Goal: Task Accomplishment & Management: Use online tool/utility

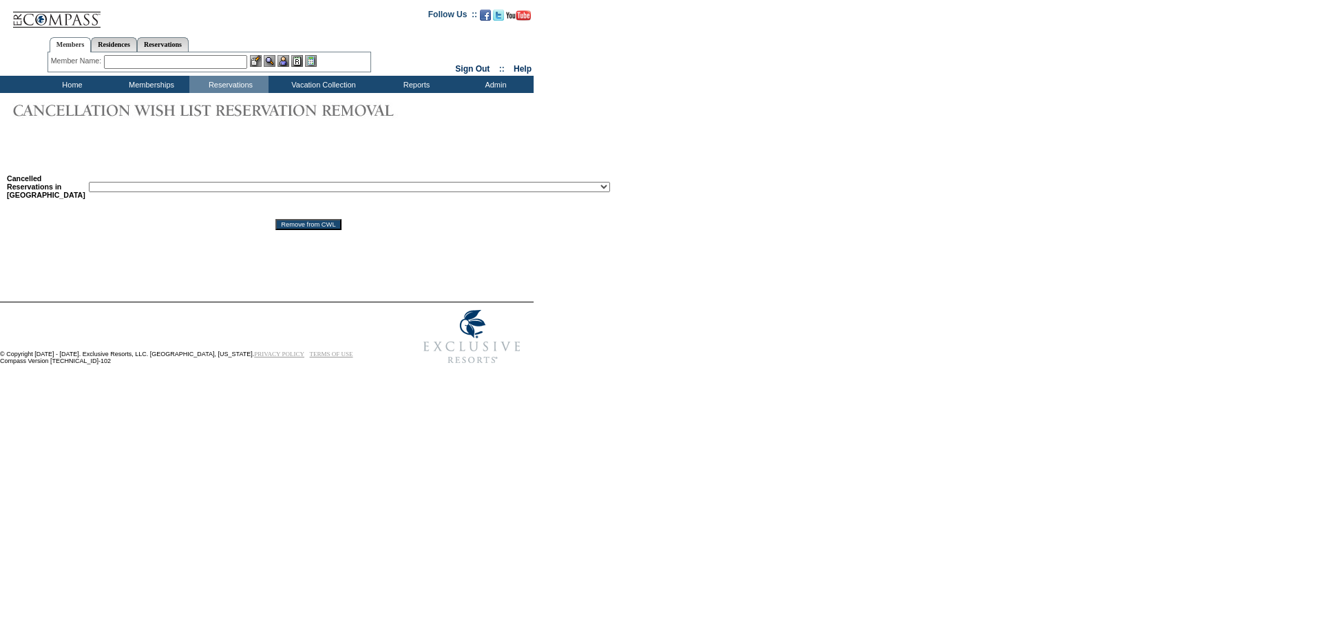
click at [307, 192] on select "Reservation ID: 1817610 ([GEOGRAPHIC_DATA], [US_STATE] - 1 [GEOGRAPHIC_DATA] : …" at bounding box center [349, 187] width 521 height 10
select select "1819301"
click at [89, 184] on select "Reservation ID: 1817610 ([GEOGRAPHIC_DATA], [US_STATE] - 1 [GEOGRAPHIC_DATA] : …" at bounding box center [349, 187] width 521 height 10
click at [295, 230] on input "Remove from CWL" at bounding box center [307, 224] width 65 height 11
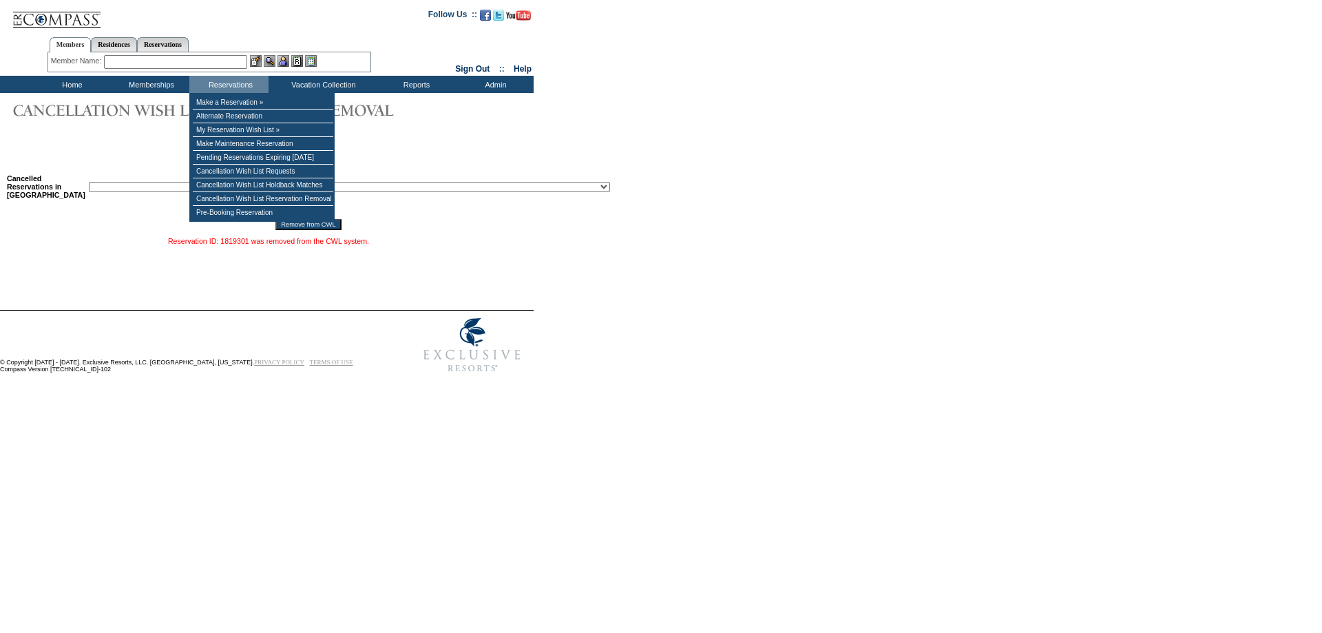
click at [229, 64] on input "text" at bounding box center [175, 62] width 143 height 14
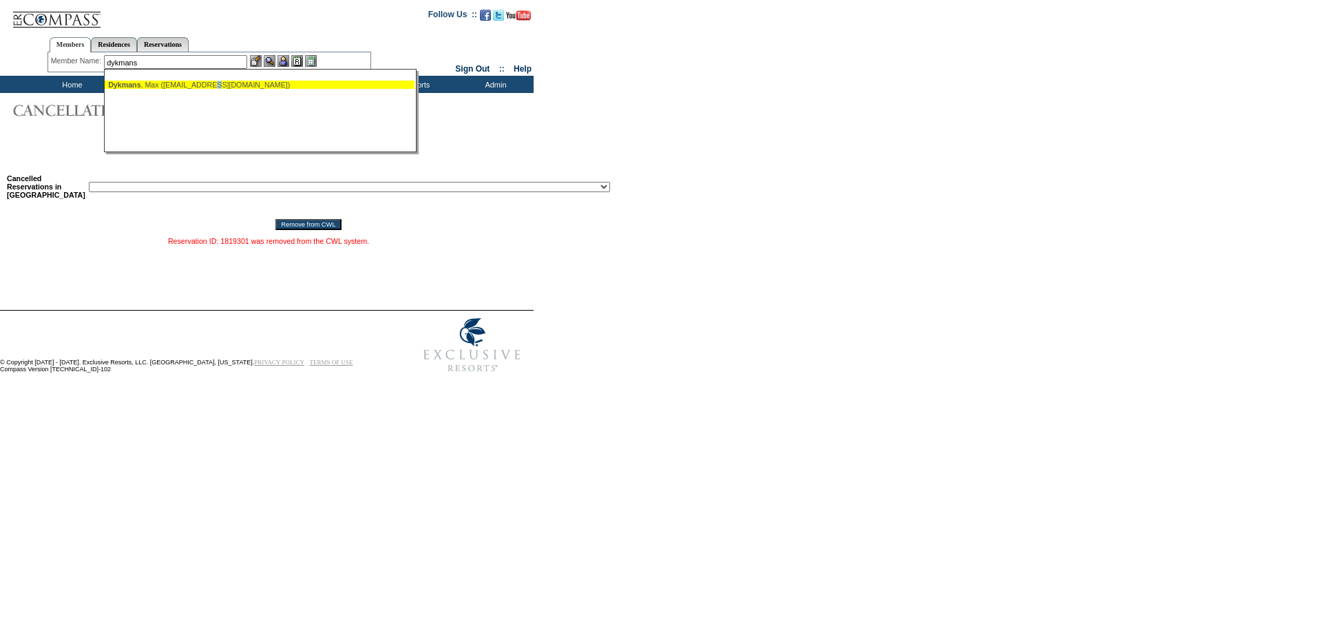
click at [237, 85] on div "[PERSON_NAME] ([EMAIL_ADDRESS][DOMAIN_NAME])" at bounding box center [259, 85] width 303 height 8
type input "[PERSON_NAME] ([EMAIL_ADDRESS][DOMAIN_NAME])"
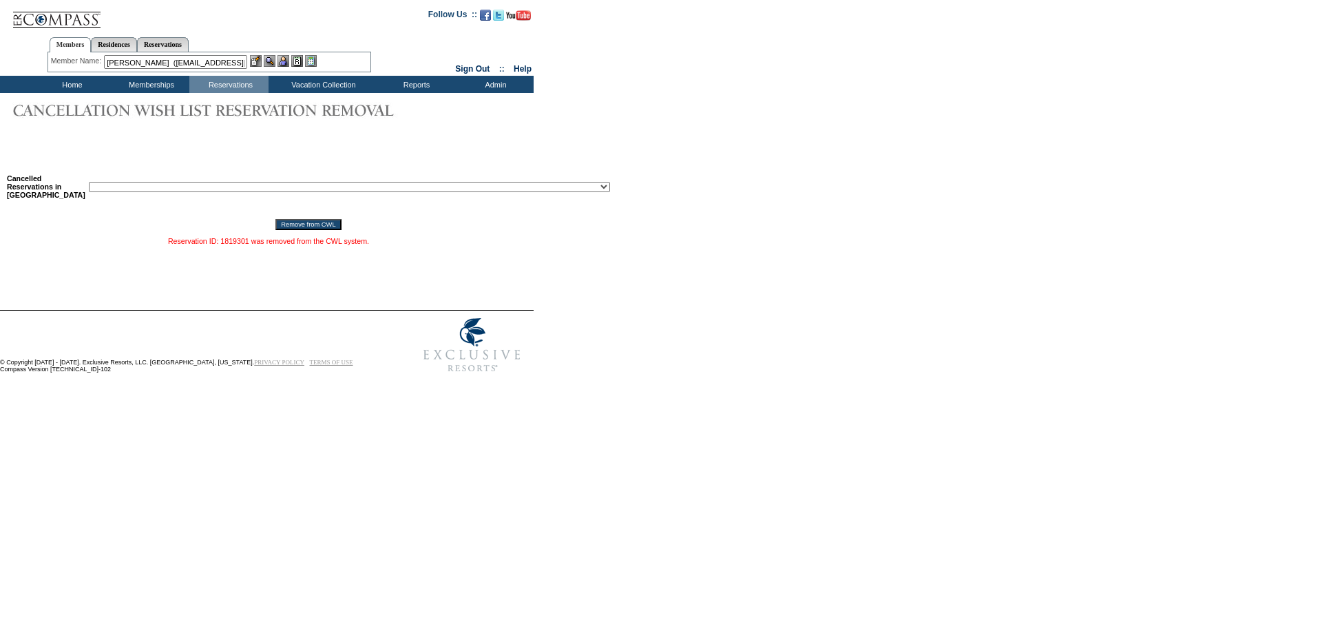
click at [286, 61] on img at bounding box center [283, 61] width 12 height 12
click at [275, 59] on img at bounding box center [270, 61] width 12 height 12
